Goal: Navigation & Orientation: Find specific page/section

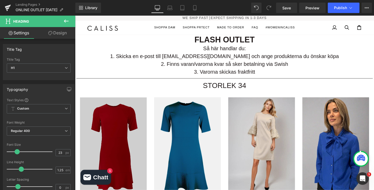
click at [352, 86] on h1 "STORLEK 34" at bounding box center [232, 88] width 312 height 9
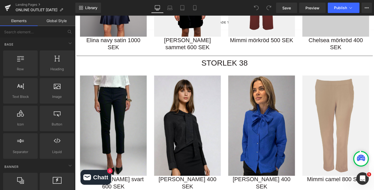
scroll to position [741, 0]
